Goal: Task Accomplishment & Management: Manage account settings

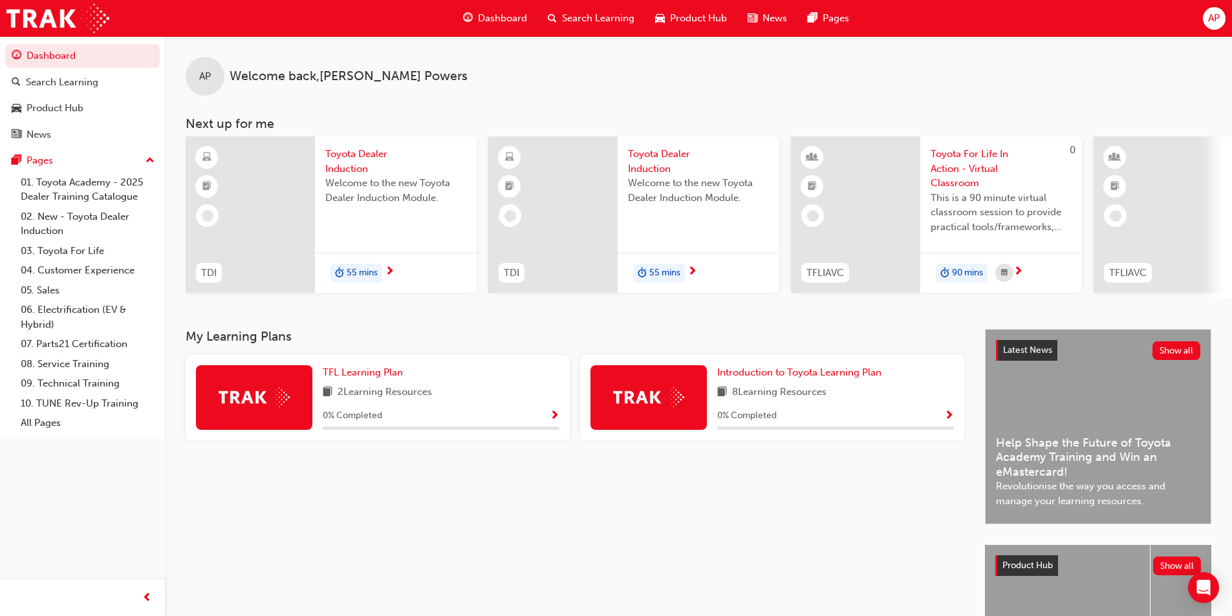
click at [1219, 12] on span "AP" at bounding box center [1214, 18] width 12 height 15
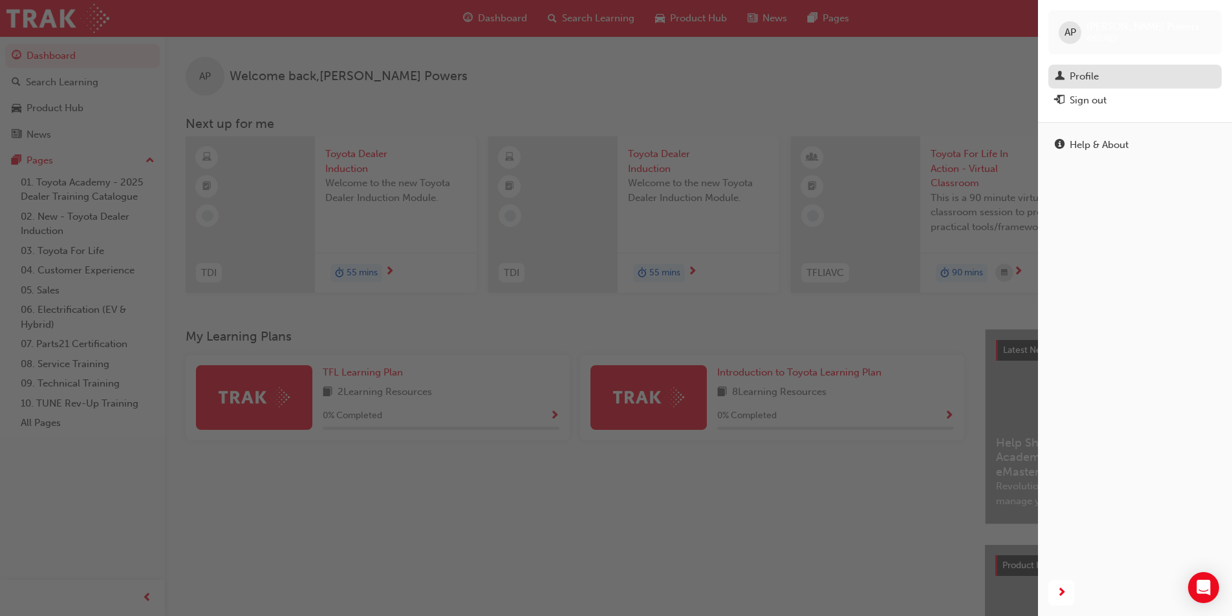
click at [1122, 85] on link "Profile" at bounding box center [1134, 77] width 173 height 24
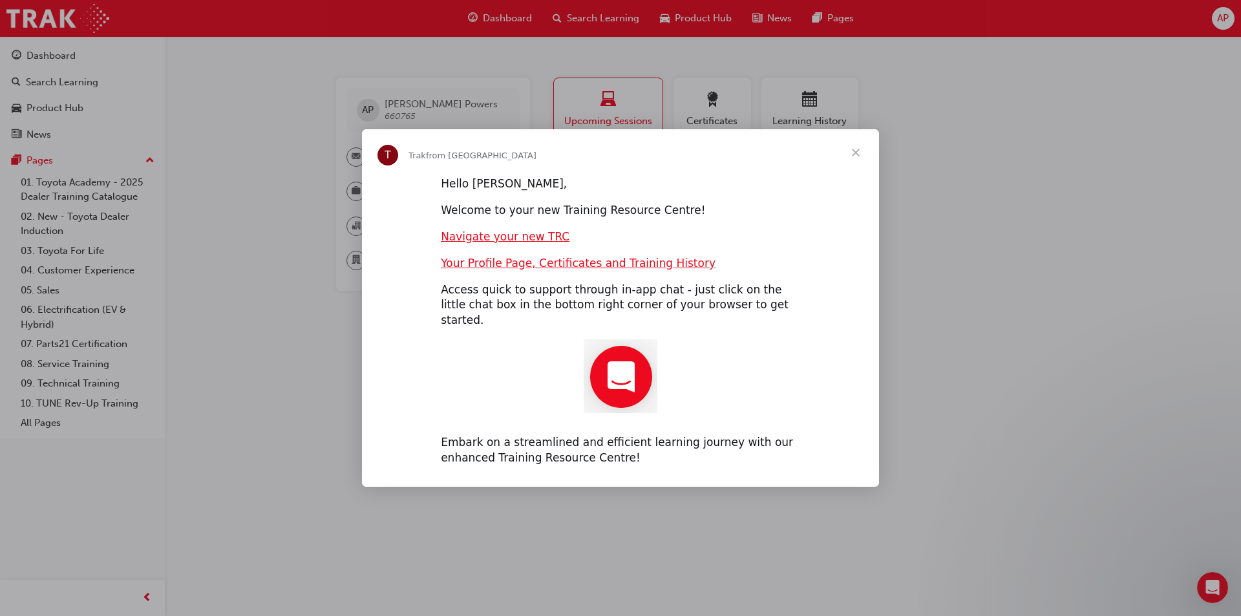
click at [861, 156] on span "Close" at bounding box center [856, 152] width 47 height 47
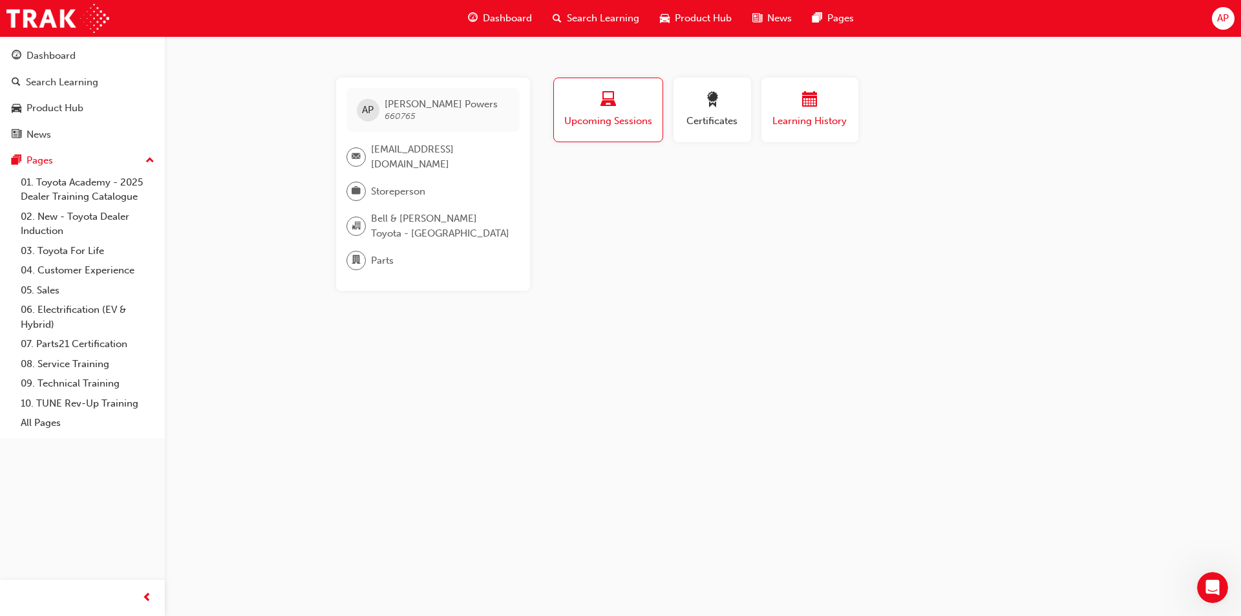
click at [785, 109] on div "button" at bounding box center [810, 102] width 78 height 20
click at [1216, 21] on div "AP" at bounding box center [1223, 18] width 23 height 23
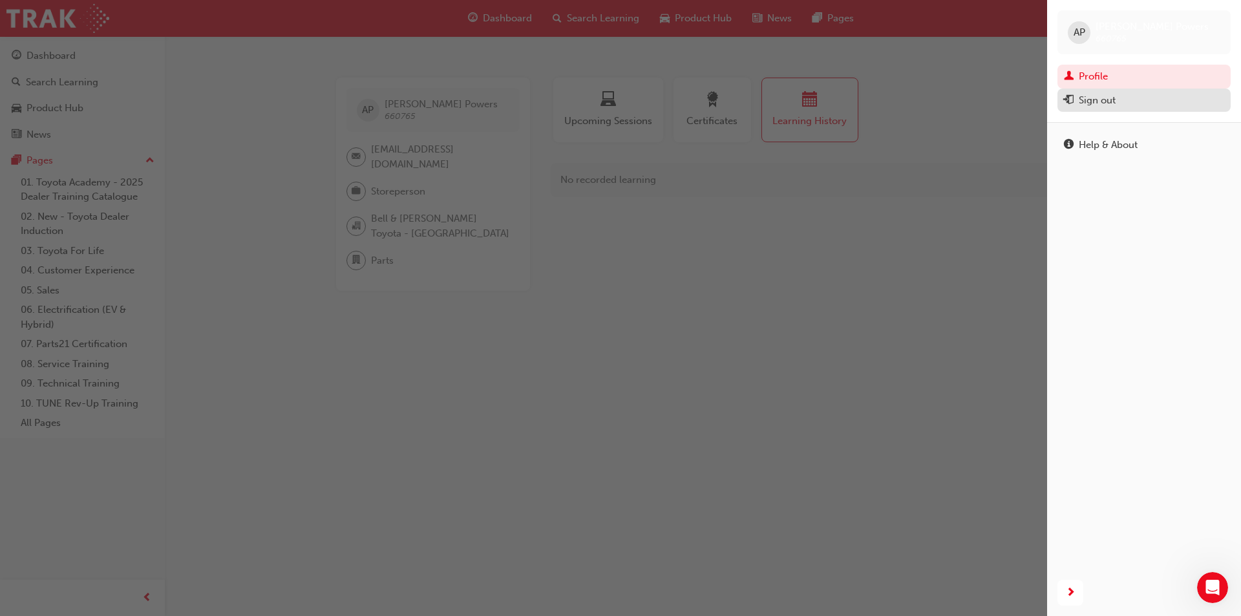
click at [1148, 97] on div "Sign out" at bounding box center [1144, 100] width 160 height 16
